Goal: Task Accomplishment & Management: Complete application form

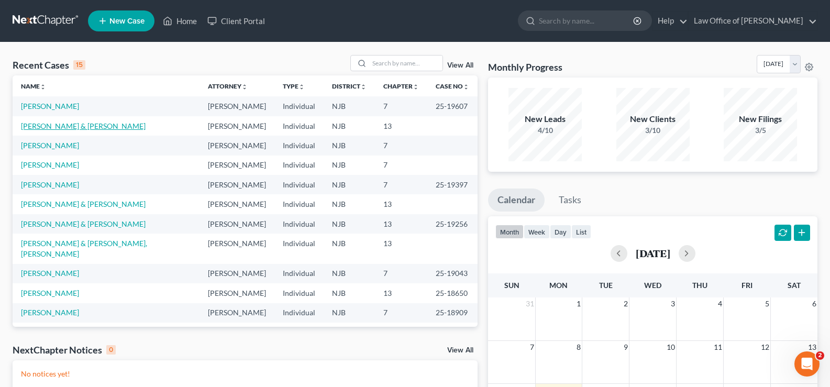
click at [74, 126] on link "[PERSON_NAME] & [PERSON_NAME]" at bounding box center [83, 125] width 125 height 9
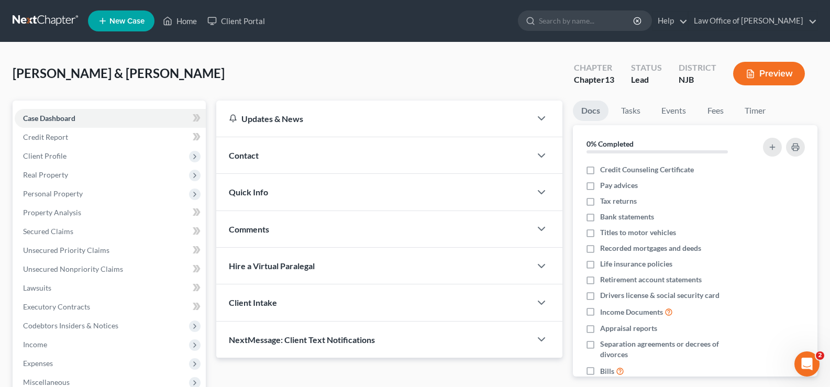
click at [784, 69] on button "Preview" at bounding box center [769, 74] width 72 height 24
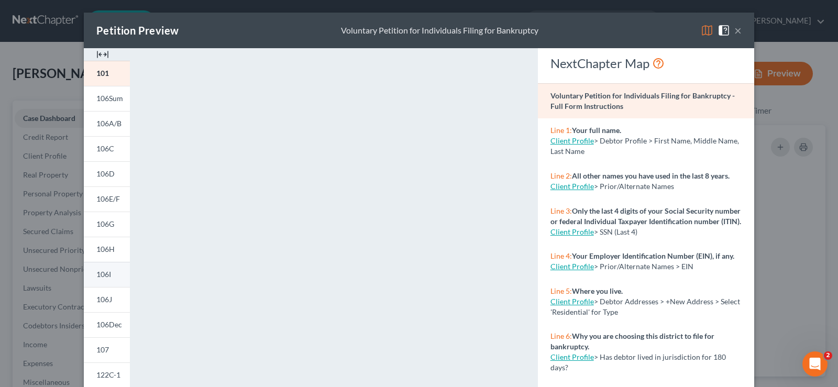
click at [98, 275] on span "106I" at bounding box center [103, 274] width 15 height 9
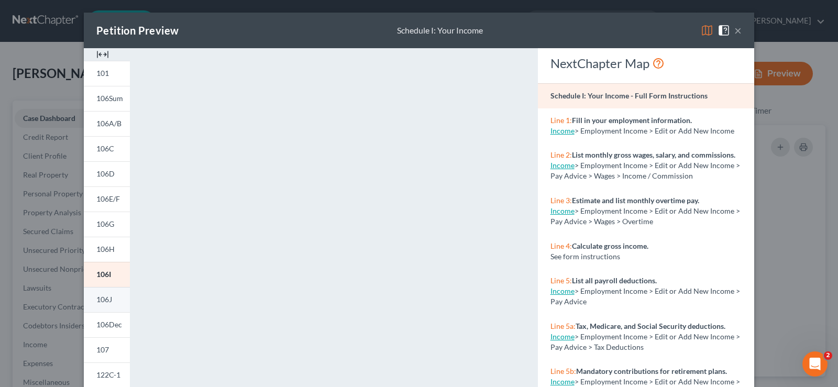
click at [99, 297] on span "106J" at bounding box center [104, 299] width 16 height 9
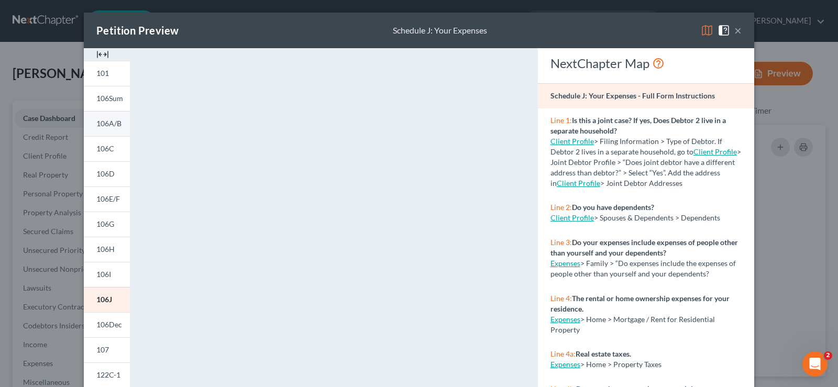
click at [113, 119] on span "106A/B" at bounding box center [108, 123] width 25 height 9
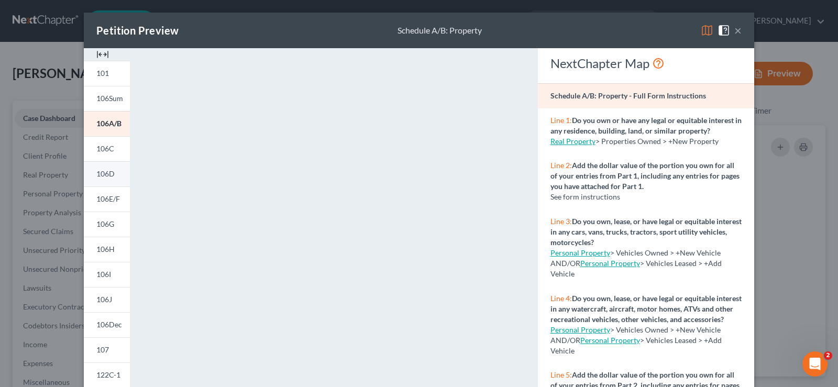
click at [96, 174] on span "106D" at bounding box center [105, 173] width 18 height 9
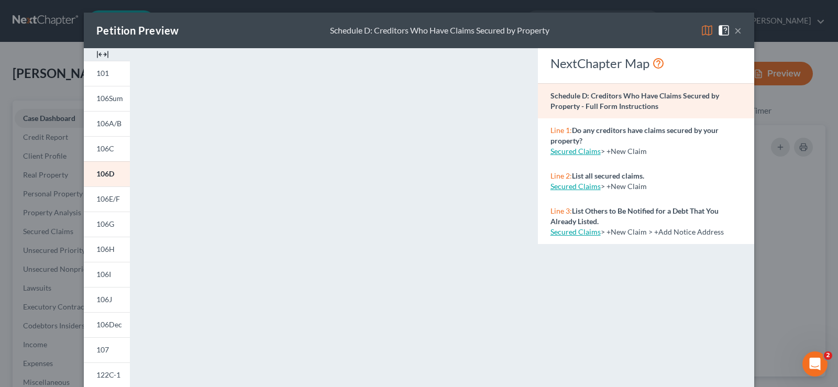
drag, startPoint x: 730, startPoint y: 28, endPoint x: 634, endPoint y: 79, distance: 108.9
click at [730, 28] on div "×" at bounding box center [720, 30] width 41 height 13
drag, startPoint x: 734, startPoint y: 28, endPoint x: 737, endPoint y: 39, distance: 11.3
click at [734, 29] on button "×" at bounding box center [737, 30] width 7 height 13
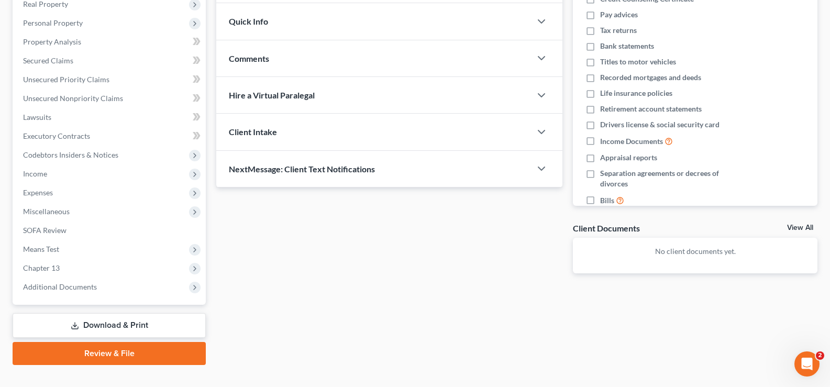
scroll to position [188, 0]
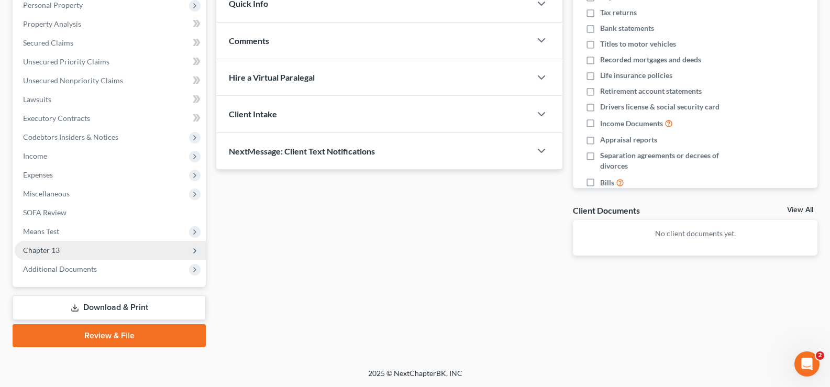
click at [69, 253] on span "Chapter 13" at bounding box center [110, 250] width 191 height 19
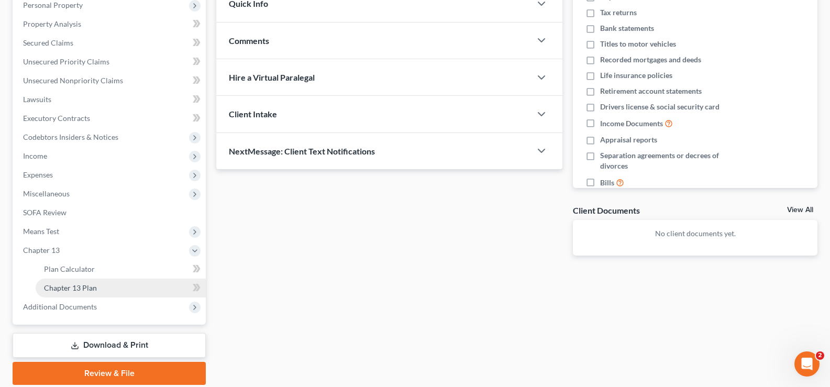
click at [76, 285] on span "Chapter 13 Plan" at bounding box center [70, 287] width 53 height 9
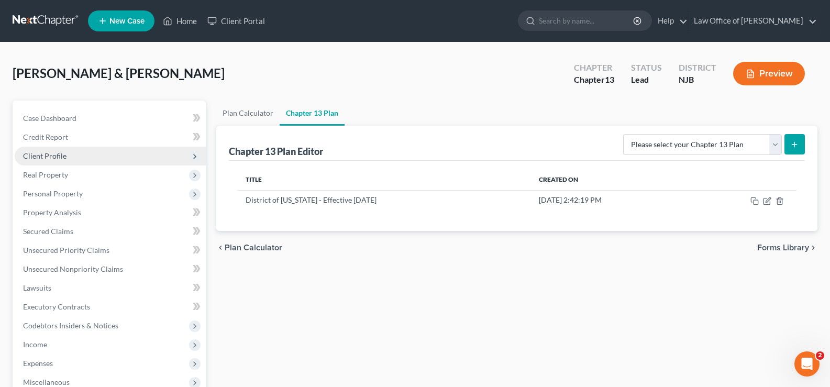
click at [63, 151] on span "Client Profile" at bounding box center [44, 155] width 43 height 9
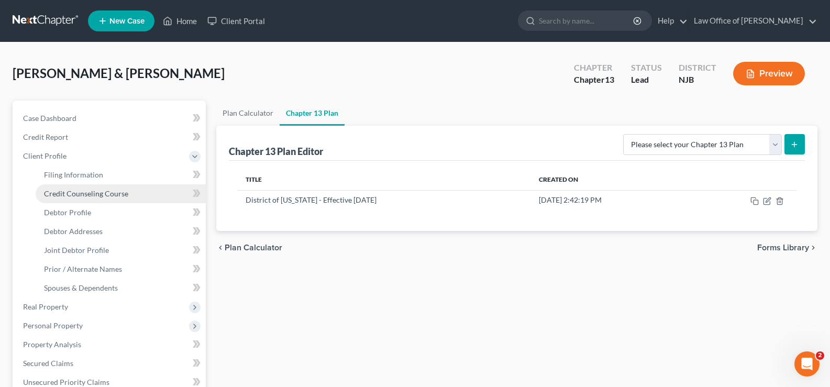
click at [80, 193] on span "Credit Counseling Course" at bounding box center [86, 193] width 84 height 9
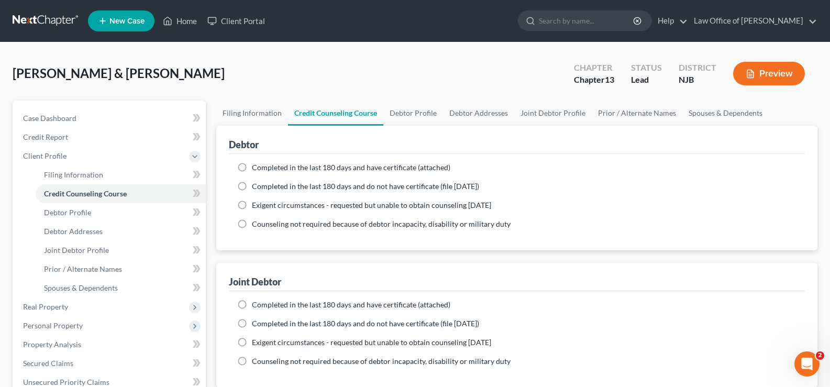
drag, startPoint x: 239, startPoint y: 166, endPoint x: 256, endPoint y: 170, distance: 17.0
click at [252, 166] on label "Completed in the last 180 days and have certificate (attached)" at bounding box center [351, 167] width 198 height 10
click at [256, 166] on input "Completed in the last 180 days and have certificate (attached)" at bounding box center [259, 165] width 7 height 7
radio input "true"
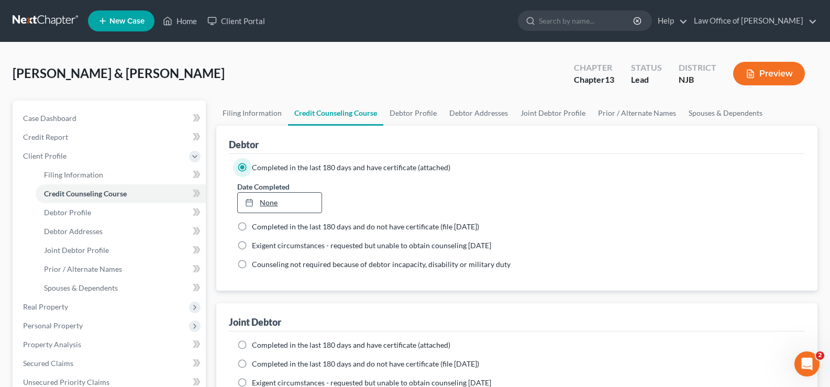
type input "[DATE]"
click at [303, 197] on link "None" at bounding box center [279, 203] width 83 height 20
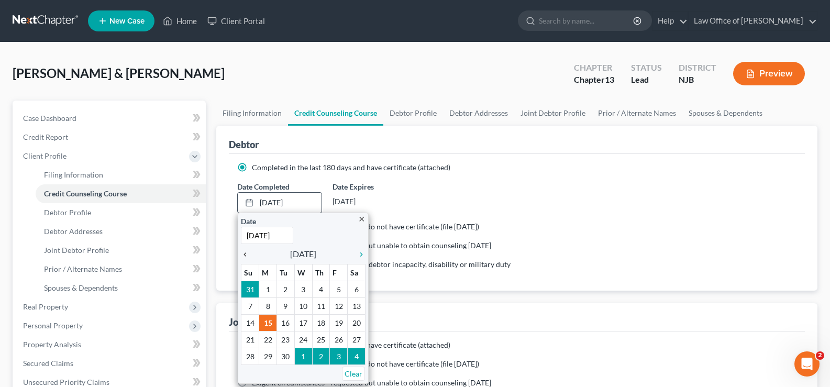
click at [244, 250] on icon "chevron_left" at bounding box center [248, 254] width 14 height 8
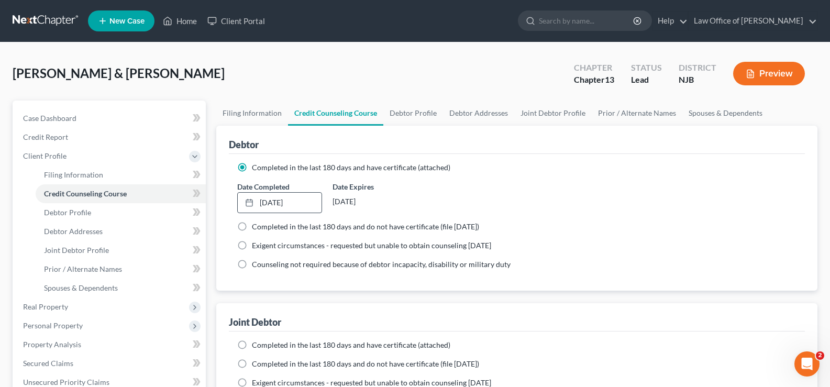
drag, startPoint x: 320, startPoint y: 351, endPoint x: 407, endPoint y: 319, distance: 92.4
drag, startPoint x: 239, startPoint y: 342, endPoint x: 306, endPoint y: 340, distance: 66.5
click at [252, 343] on label "Completed in the last 180 days and have certificate (attached)" at bounding box center [351, 345] width 198 height 10
click at [256, 343] on input "Completed in the last 180 days and have certificate (attached)" at bounding box center [259, 343] width 7 height 7
radio input "true"
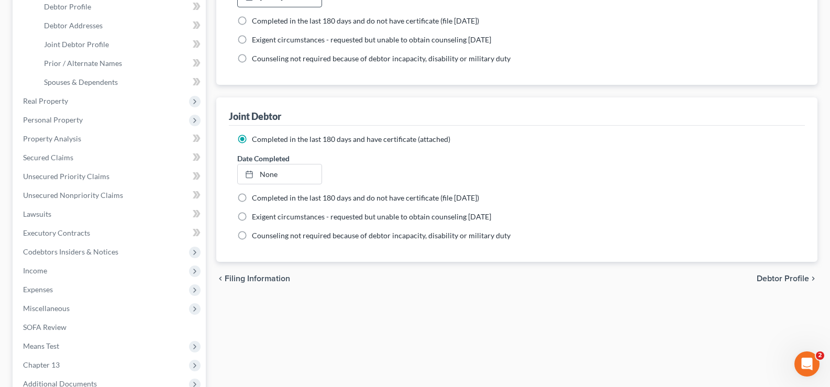
scroll to position [207, 0]
type input "[DATE]"
click at [274, 173] on link "None" at bounding box center [279, 173] width 83 height 20
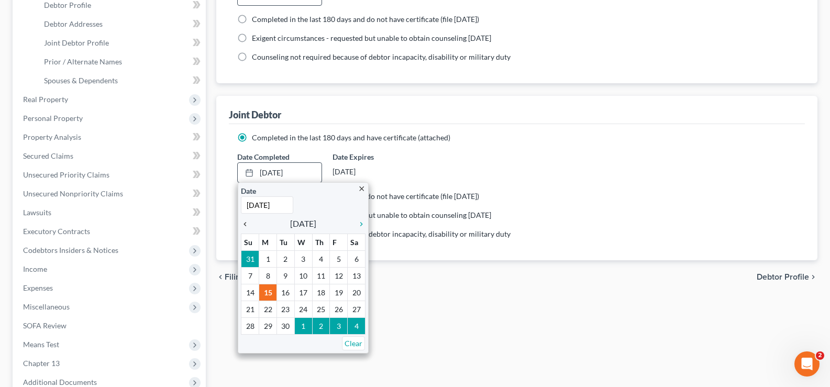
click at [246, 220] on icon "chevron_left" at bounding box center [248, 224] width 14 height 8
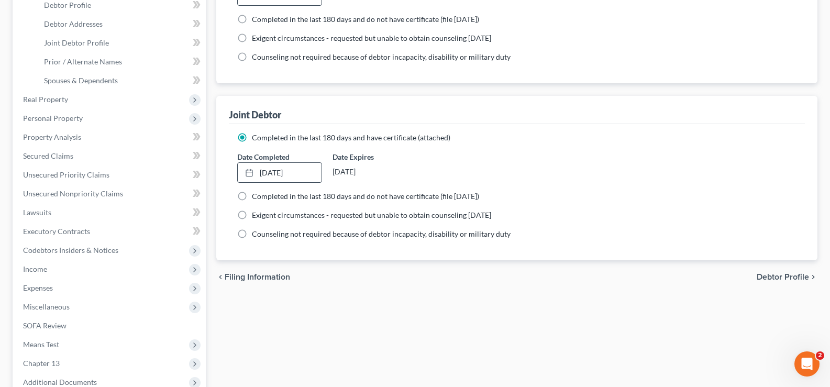
click at [787, 279] on span "Debtor Profile" at bounding box center [782, 277] width 52 height 8
select select "1"
select select "2"
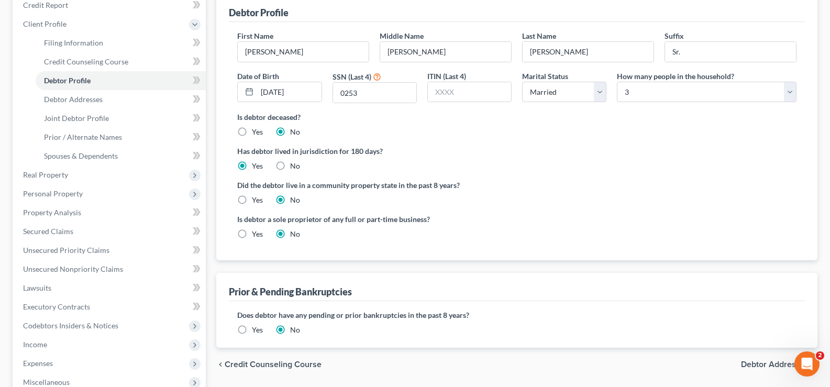
scroll to position [147, 0]
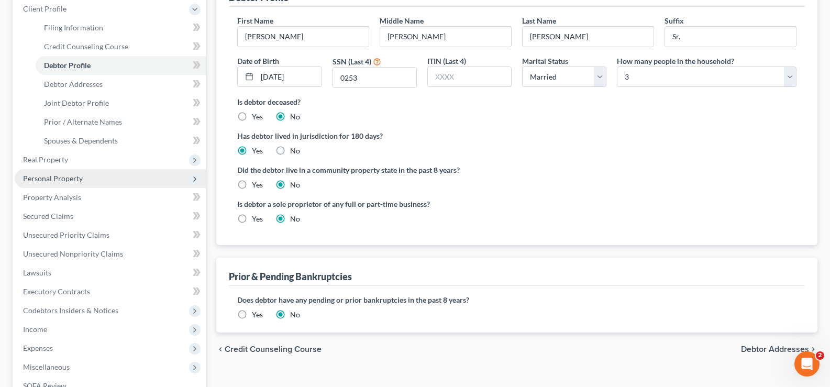
click at [30, 174] on span "Personal Property" at bounding box center [53, 178] width 60 height 9
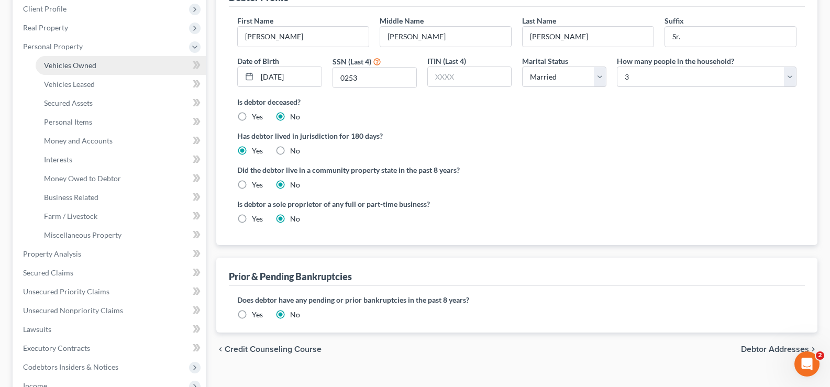
click at [57, 66] on span "Vehicles Owned" at bounding box center [70, 65] width 52 height 9
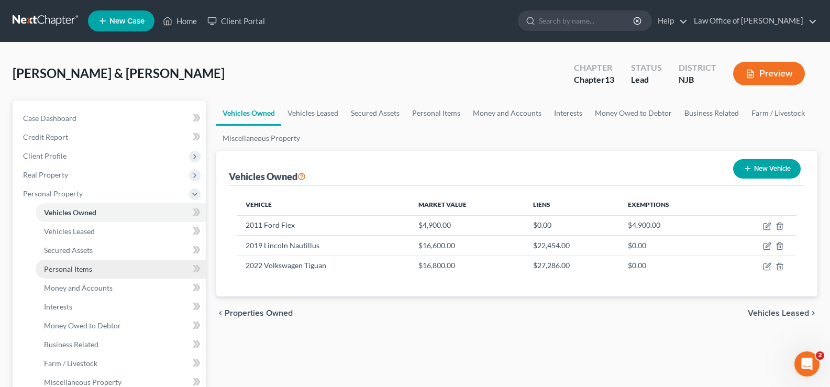
click at [56, 264] on span "Personal Items" at bounding box center [68, 268] width 48 height 9
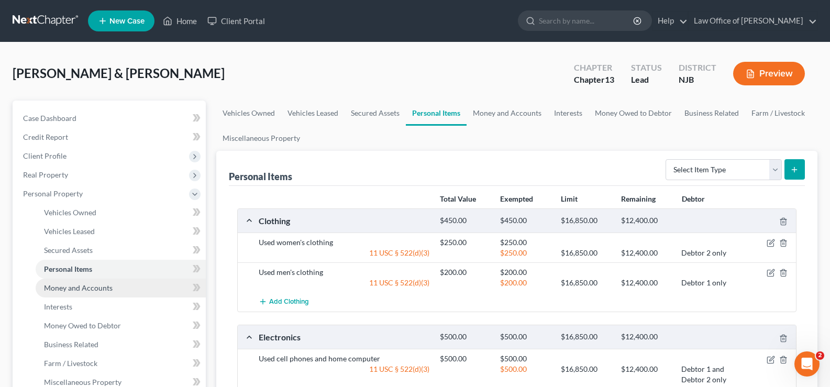
click at [69, 287] on span "Money and Accounts" at bounding box center [78, 287] width 69 height 9
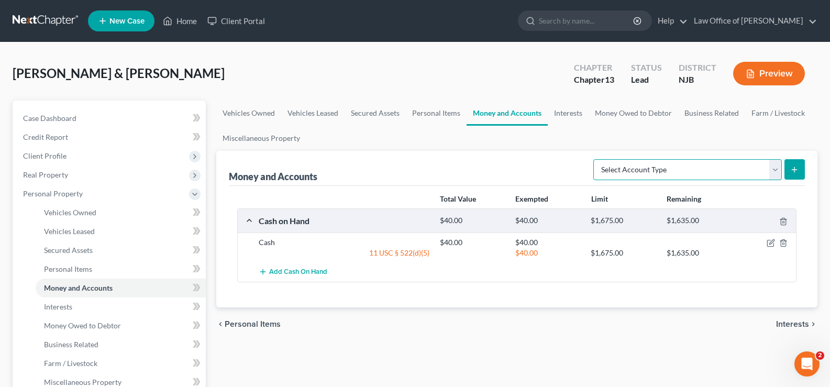
click at [741, 166] on select "Select Account Type Brokerage Cash on Hand Certificates of Deposit Checking Acc…" at bounding box center [687, 169] width 188 height 21
select select "checking"
click at [595, 159] on select "Select Account Type Brokerage Cash on Hand Certificates of Deposit Checking Acc…" at bounding box center [687, 169] width 188 height 21
click at [793, 166] on icon "submit" at bounding box center [794, 169] width 8 height 8
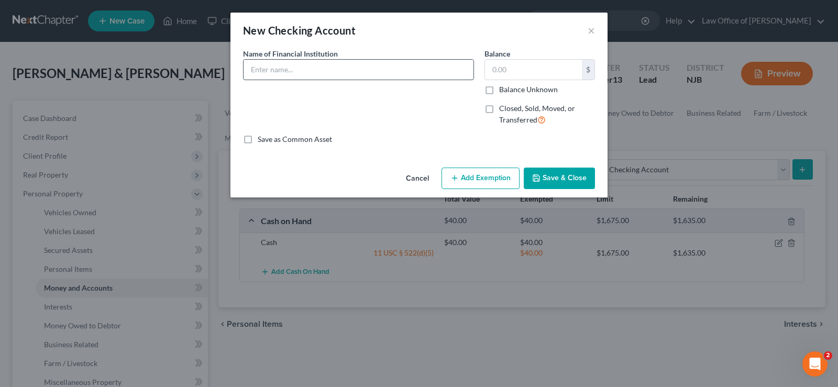
click at [277, 73] on input "text" at bounding box center [358, 70] width 230 height 20
click at [326, 70] on input "Santander ending" at bounding box center [358, 70] width 230 height 20
type input "Santander ending 2659"
click at [518, 71] on input "text" at bounding box center [533, 70] width 97 height 20
type input "336.87"
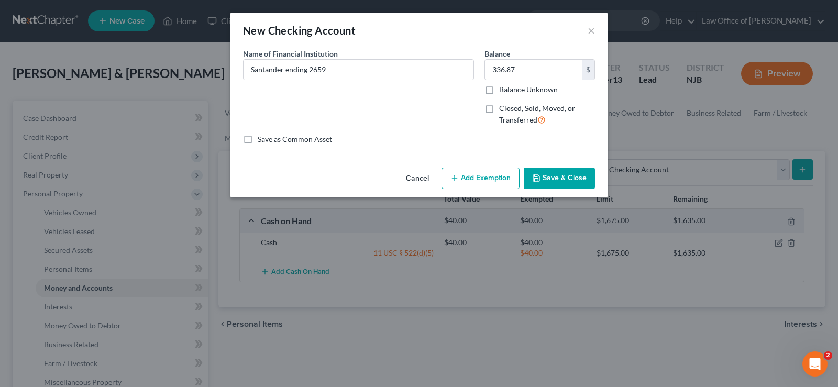
click at [464, 173] on button "Add Exemption" at bounding box center [480, 179] width 78 height 22
select select "2"
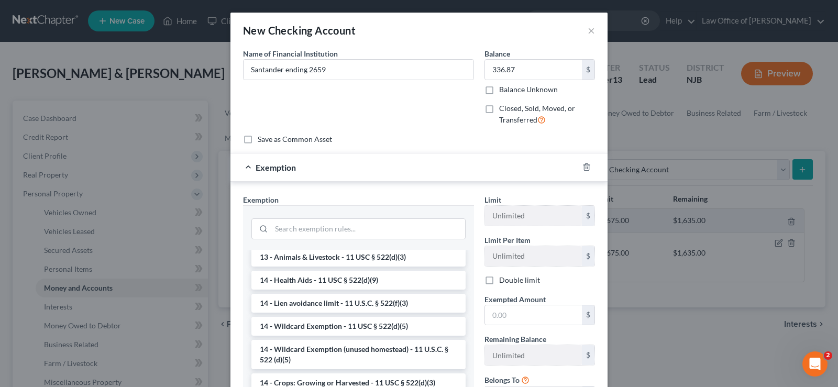
scroll to position [185, 0]
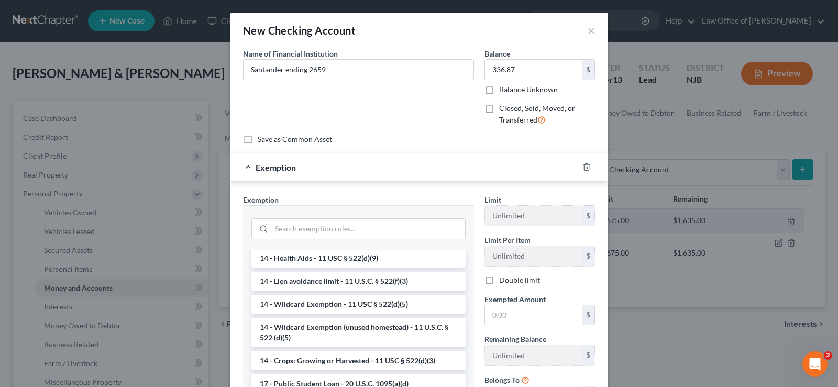
click at [405, 328] on li "14 - Wildcard Exemption (unused homestead) - 11 U.S.C. § 522 (d)(5)" at bounding box center [358, 332] width 214 height 29
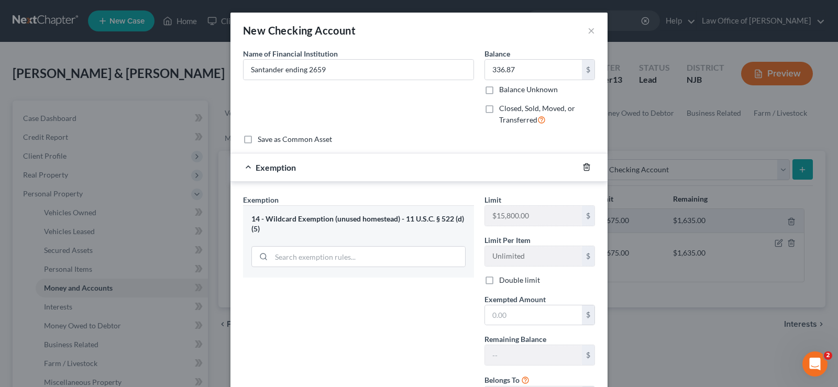
click at [582, 164] on icon "button" at bounding box center [586, 167] width 8 height 8
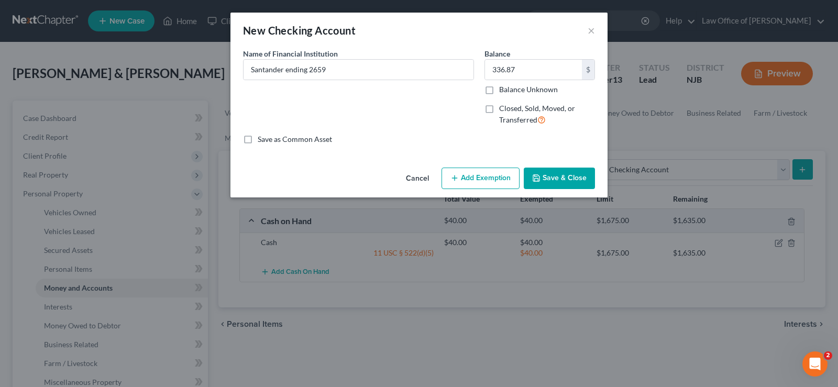
drag, startPoint x: 462, startPoint y: 175, endPoint x: 425, endPoint y: 198, distance: 43.9
click at [462, 176] on button "Add Exemption" at bounding box center [480, 179] width 78 height 22
select select "2"
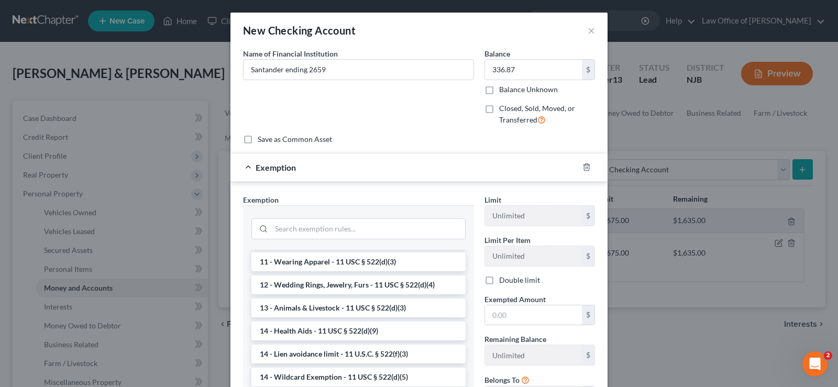
scroll to position [182, 0]
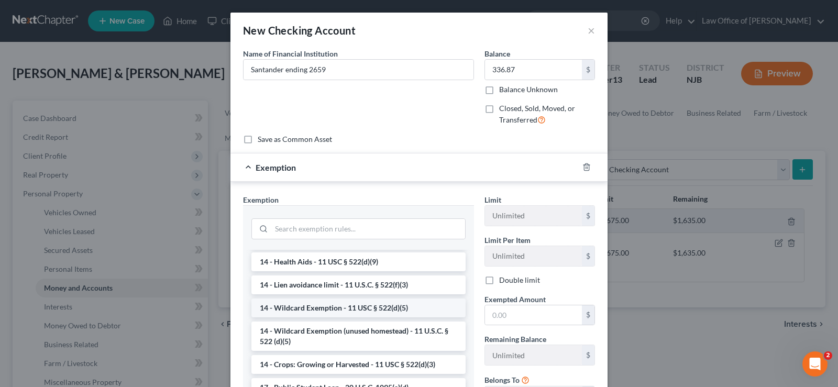
click at [308, 304] on li "14 - Wildcard Exemption - 11 USC § 522(d)(5)" at bounding box center [358, 307] width 214 height 19
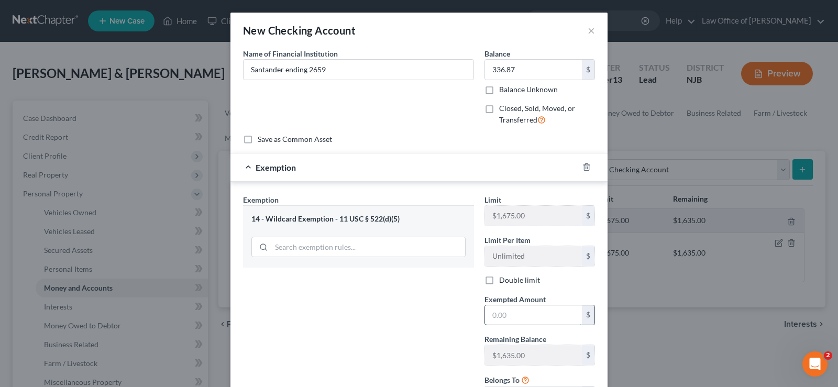
click at [490, 312] on input "text" at bounding box center [533, 315] width 97 height 20
type input "336.87"
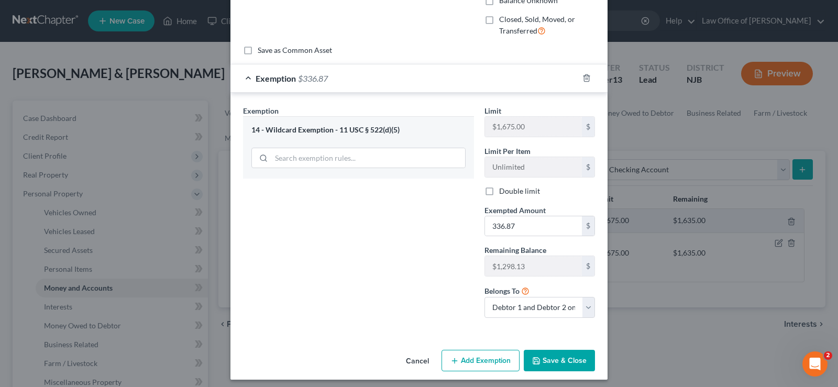
scroll to position [94, 0]
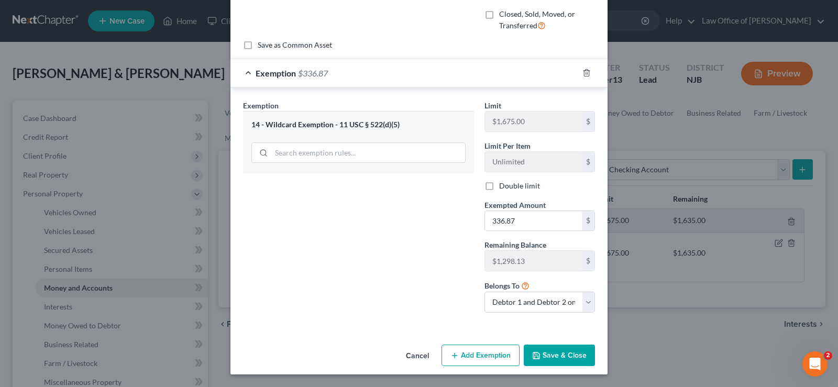
click at [534, 350] on button "Save & Close" at bounding box center [559, 355] width 71 height 22
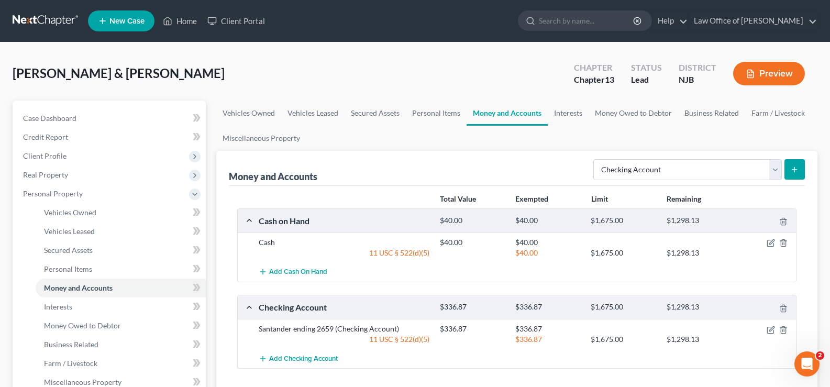
click at [794, 164] on button "submit" at bounding box center [794, 169] width 20 height 20
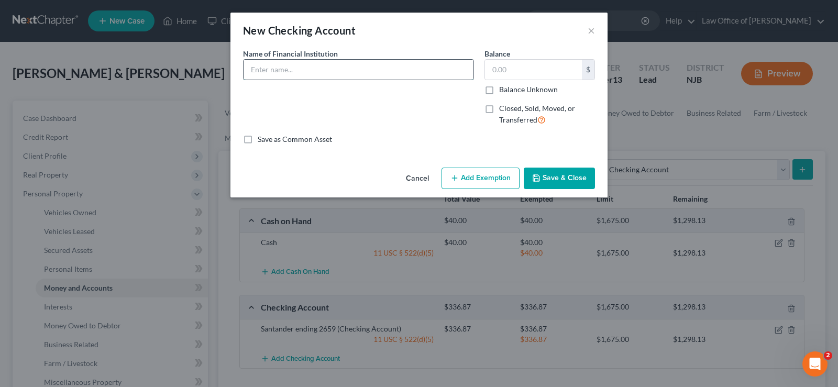
click at [276, 65] on input "text" at bounding box center [358, 70] width 230 height 20
type input "D"
click at [307, 69] on input "Santander ending8079" at bounding box center [358, 70] width 230 height 20
type input "Santander ending 8079"
click at [502, 74] on input "text" at bounding box center [533, 70] width 97 height 20
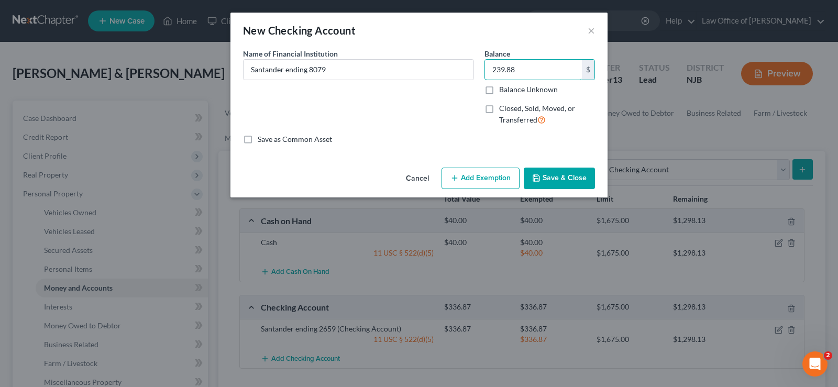
type input "239.88"
drag, startPoint x: 472, startPoint y: 174, endPoint x: 112, endPoint y: 127, distance: 363.8
click at [472, 174] on button "Add Exemption" at bounding box center [480, 179] width 78 height 22
select select "2"
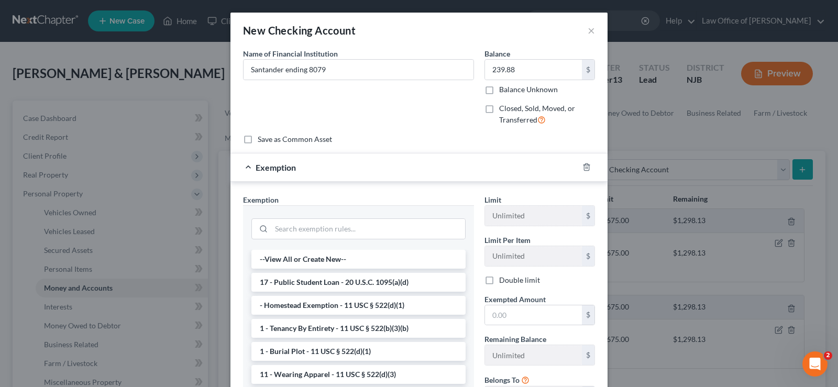
scroll to position [153, 0]
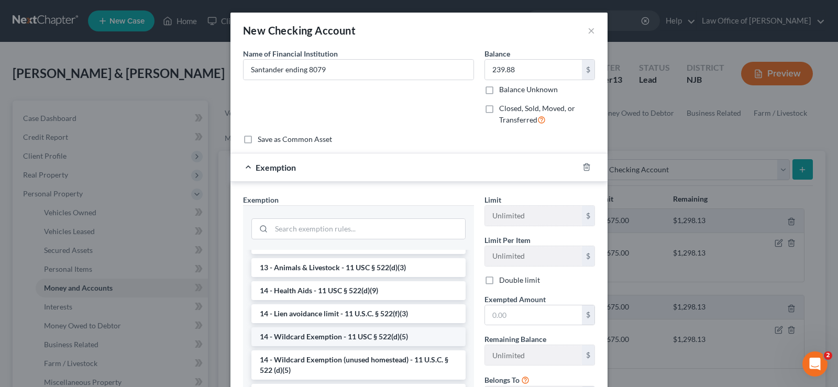
drag, startPoint x: 350, startPoint y: 341, endPoint x: 441, endPoint y: 348, distance: 91.9
click at [350, 341] on li "14 - Wildcard Exemption - 11 USC § 522(d)(5)" at bounding box center [358, 336] width 214 height 19
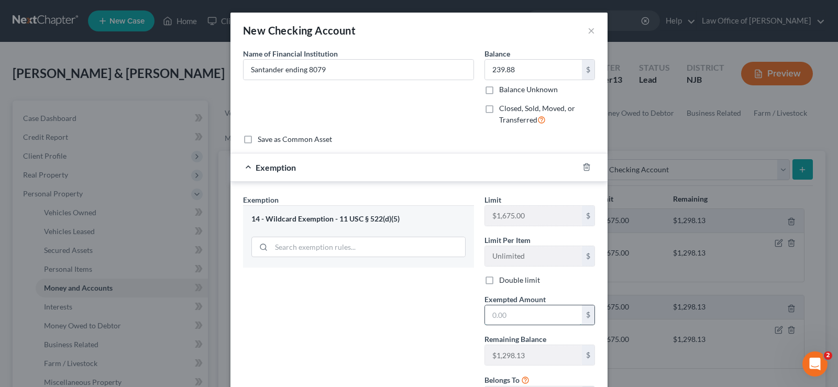
click at [506, 319] on input "text" at bounding box center [533, 315] width 97 height 20
type input "239.88"
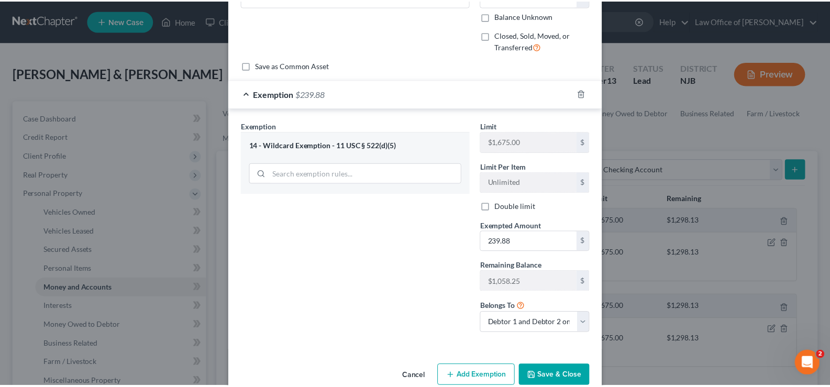
scroll to position [88, 0]
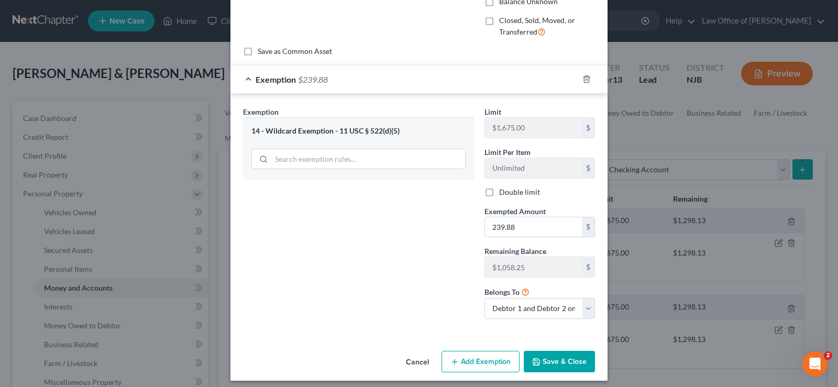
click at [537, 353] on button "Save & Close" at bounding box center [559, 362] width 71 height 22
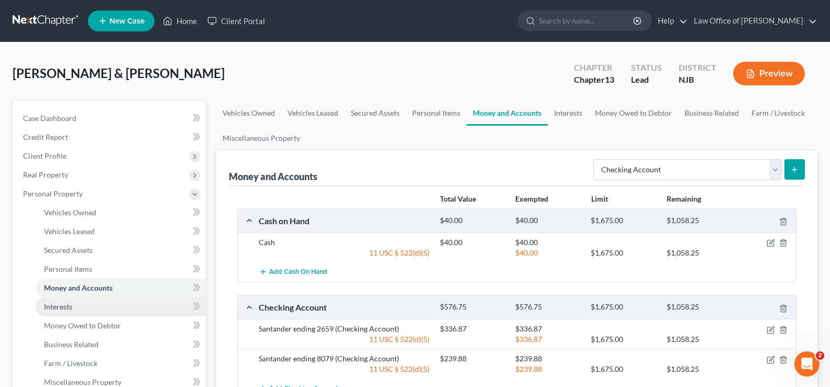
click at [91, 304] on link "Interests" at bounding box center [121, 306] width 170 height 19
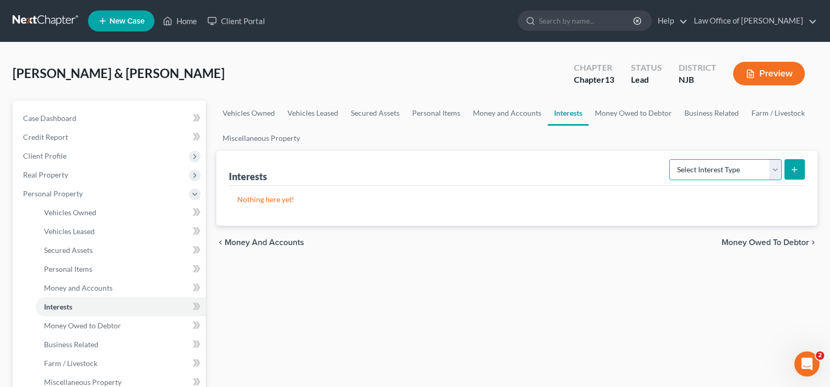
click at [717, 170] on select "Select Interest Type 401K Annuity Bond Education IRA Government Bond Government…" at bounding box center [725, 169] width 113 height 21
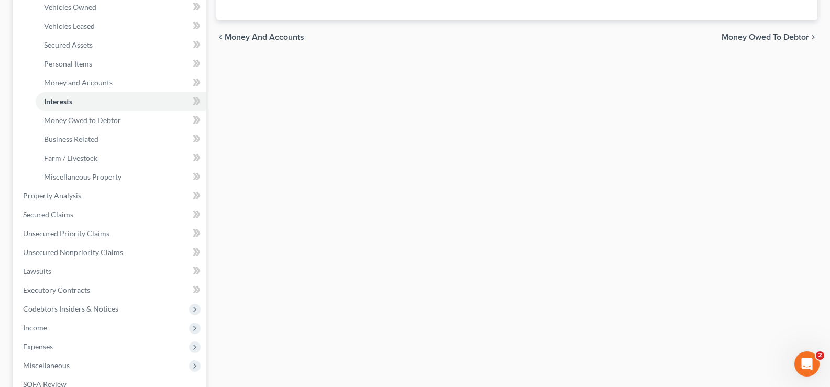
scroll to position [207, 0]
click at [83, 252] on span "Unsecured Nonpriority Claims" at bounding box center [73, 250] width 100 height 9
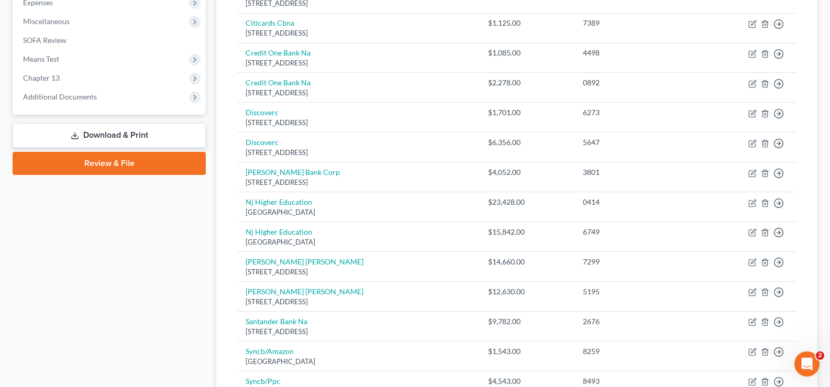
scroll to position [247, 0]
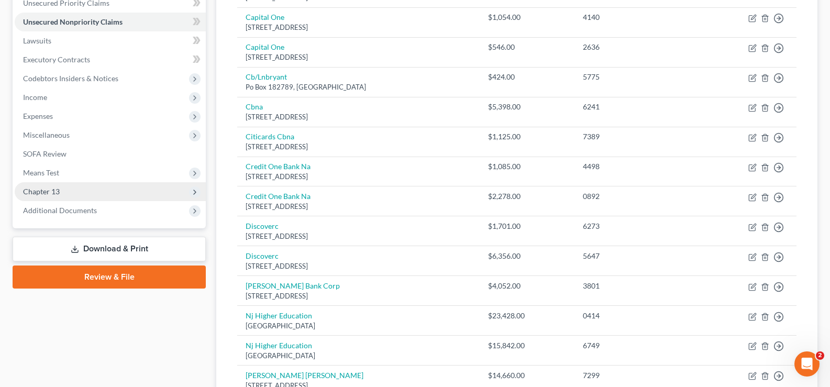
click at [72, 192] on span "Chapter 13" at bounding box center [110, 191] width 191 height 19
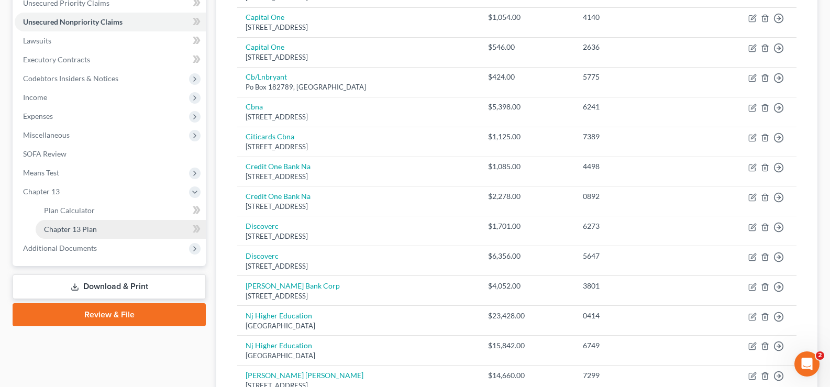
click at [86, 226] on span "Chapter 13 Plan" at bounding box center [70, 229] width 53 height 9
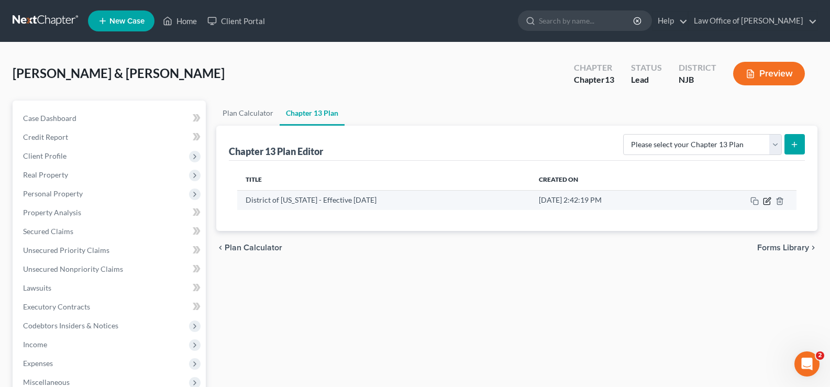
click at [766, 198] on icon "button" at bounding box center [766, 201] width 6 height 6
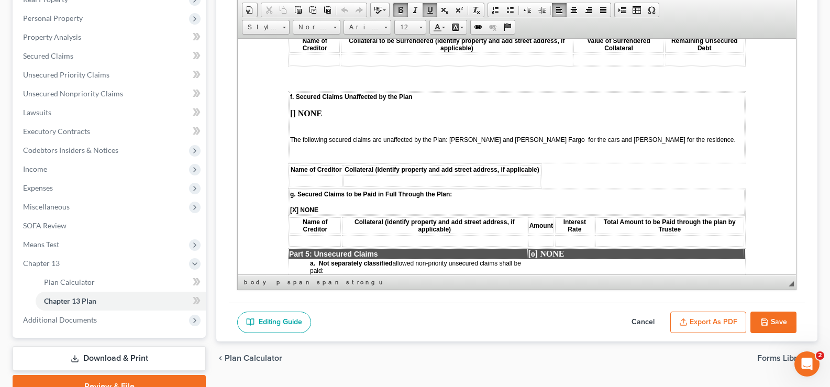
scroll to position [1698, 0]
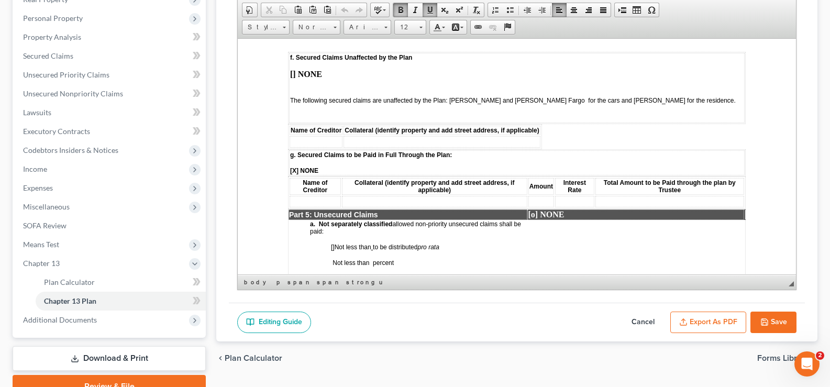
drag, startPoint x: 793, startPoint y: 55, endPoint x: 1040, endPoint y: 207, distance: 290.0
click at [307, 147] on td at bounding box center [315, 142] width 53 height 12
click at [355, 147] on td at bounding box center [441, 142] width 196 height 12
click at [313, 147] on td "Ally" at bounding box center [315, 142] width 53 height 12
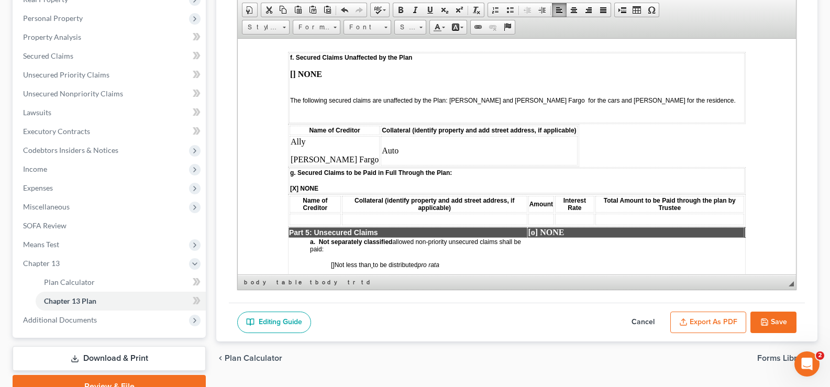
click at [381, 154] on td "Auto" at bounding box center [479, 150] width 196 height 29
click at [381, 157] on td "Auto" at bounding box center [479, 150] width 196 height 29
click at [335, 164] on p "[PERSON_NAME] Fargo" at bounding box center [335, 158] width 88 height 9
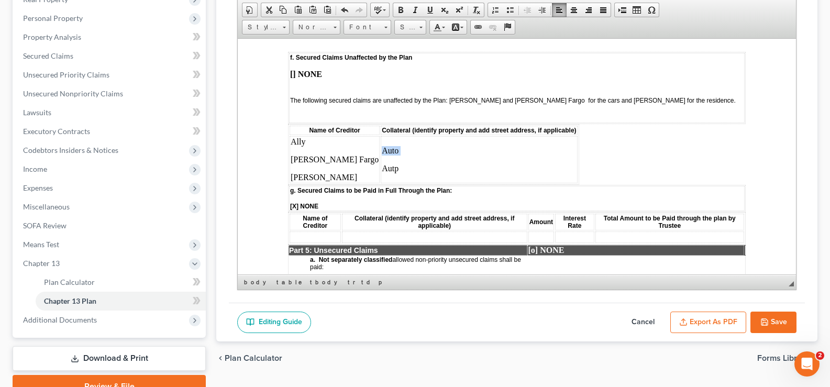
click at [382, 173] on p "Autp" at bounding box center [479, 167] width 194 height 9
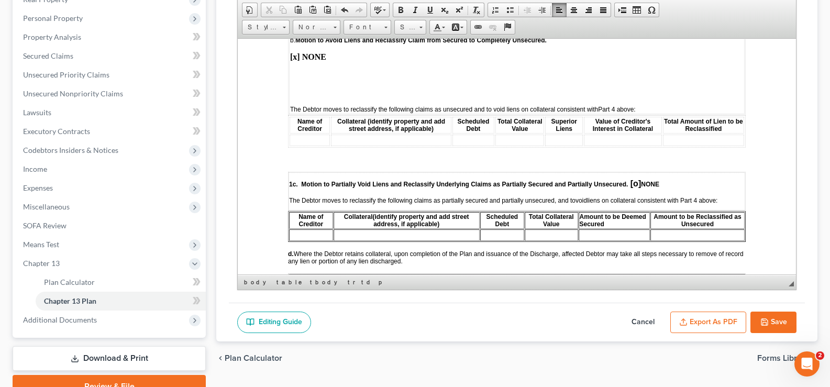
scroll to position [2380, 0]
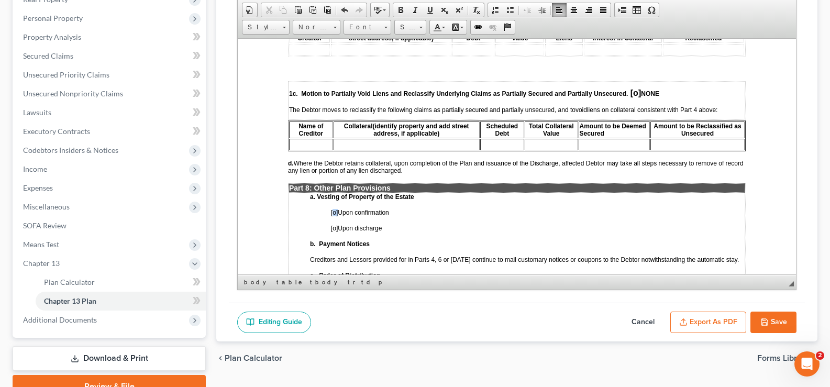
click at [332, 216] on span "[o] Upon confirmation" at bounding box center [360, 211] width 58 height 7
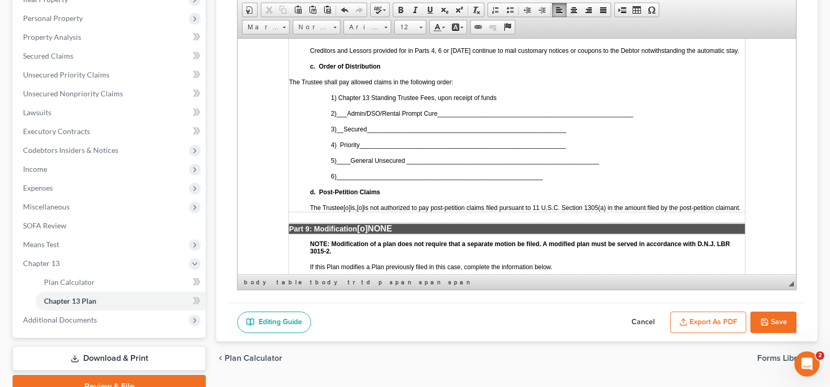
scroll to position [2680, 0]
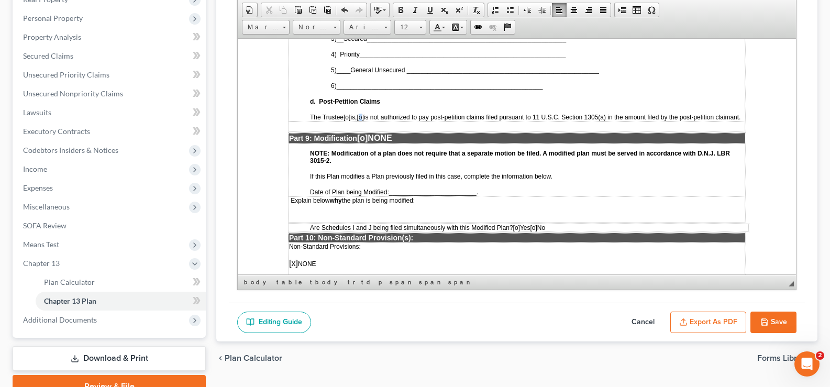
click at [363, 120] on span "[o]" at bounding box center [360, 116] width 7 height 7
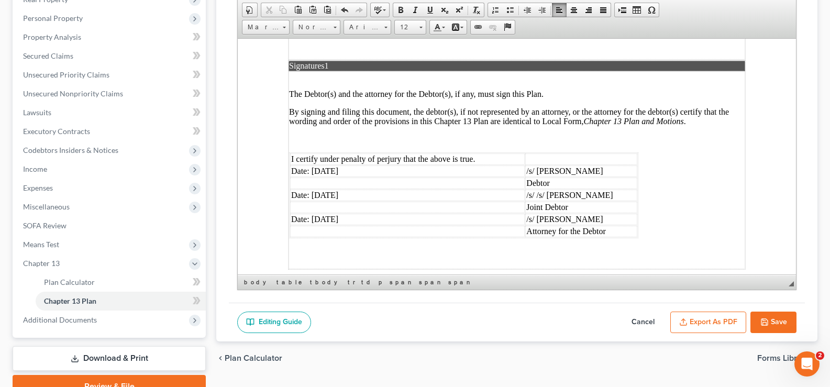
scroll to position [3054, 0]
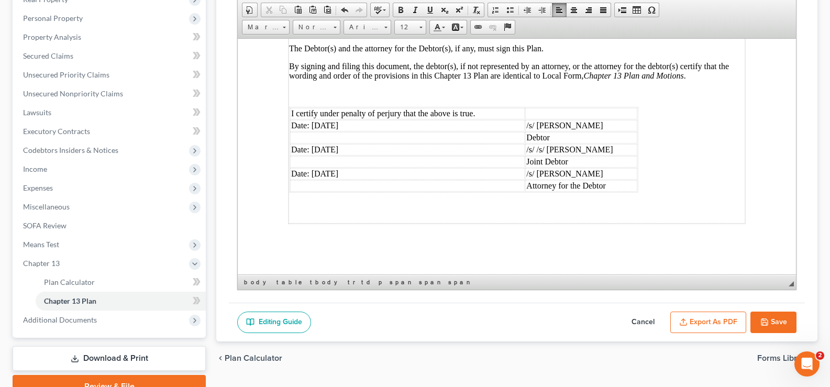
click at [773, 315] on button "Save" at bounding box center [773, 322] width 46 height 22
